Goal: Transaction & Acquisition: Subscribe to service/newsletter

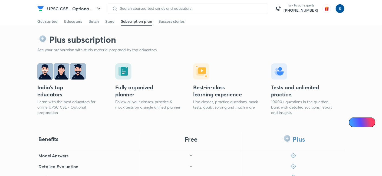
scroll to position [114, 0]
click at [45, 4] on button "UPSC CSE - Optiona ..." at bounding box center [74, 8] width 61 height 11
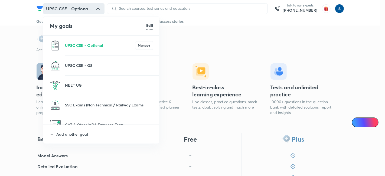
click at [71, 62] on li "UPSC CSE - GS" at bounding box center [101, 65] width 116 height 19
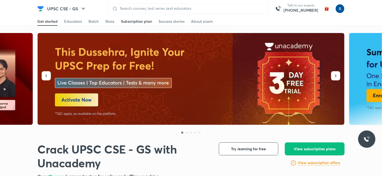
click at [142, 21] on div "Subscription plan" at bounding box center [136, 21] width 31 height 5
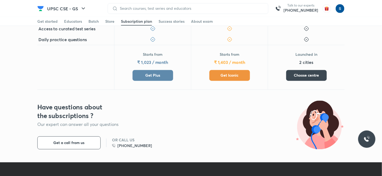
scroll to position [271, 0]
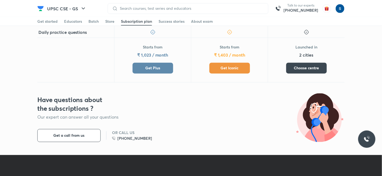
click at [229, 68] on span "Get Iconic" at bounding box center [230, 68] width 18 height 5
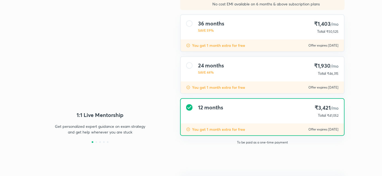
type input "makbest85"
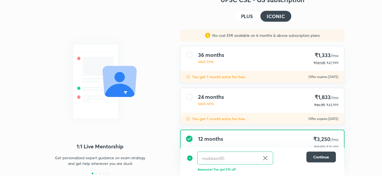
scroll to position [50, 0]
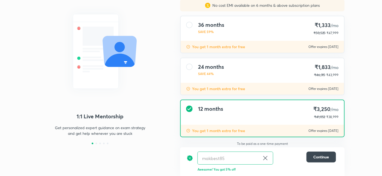
click at [254, 109] on div "12 months ₹3,250 /mo ₹41,052 ₹38,999" at bounding box center [262, 112] width 163 height 25
click at [252, 68] on div "24 months SAVE 44% ₹1,833 /mo ₹46,315 ₹43,999" at bounding box center [262, 70] width 163 height 25
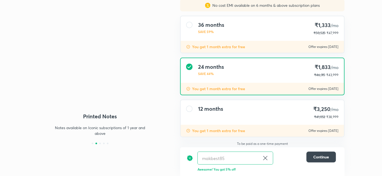
click at [262, 105] on div "12 months ₹3,250 /mo ₹41,052 ₹38,999" at bounding box center [262, 112] width 163 height 25
